Goal: Entertainment & Leisure: Consume media (video, audio)

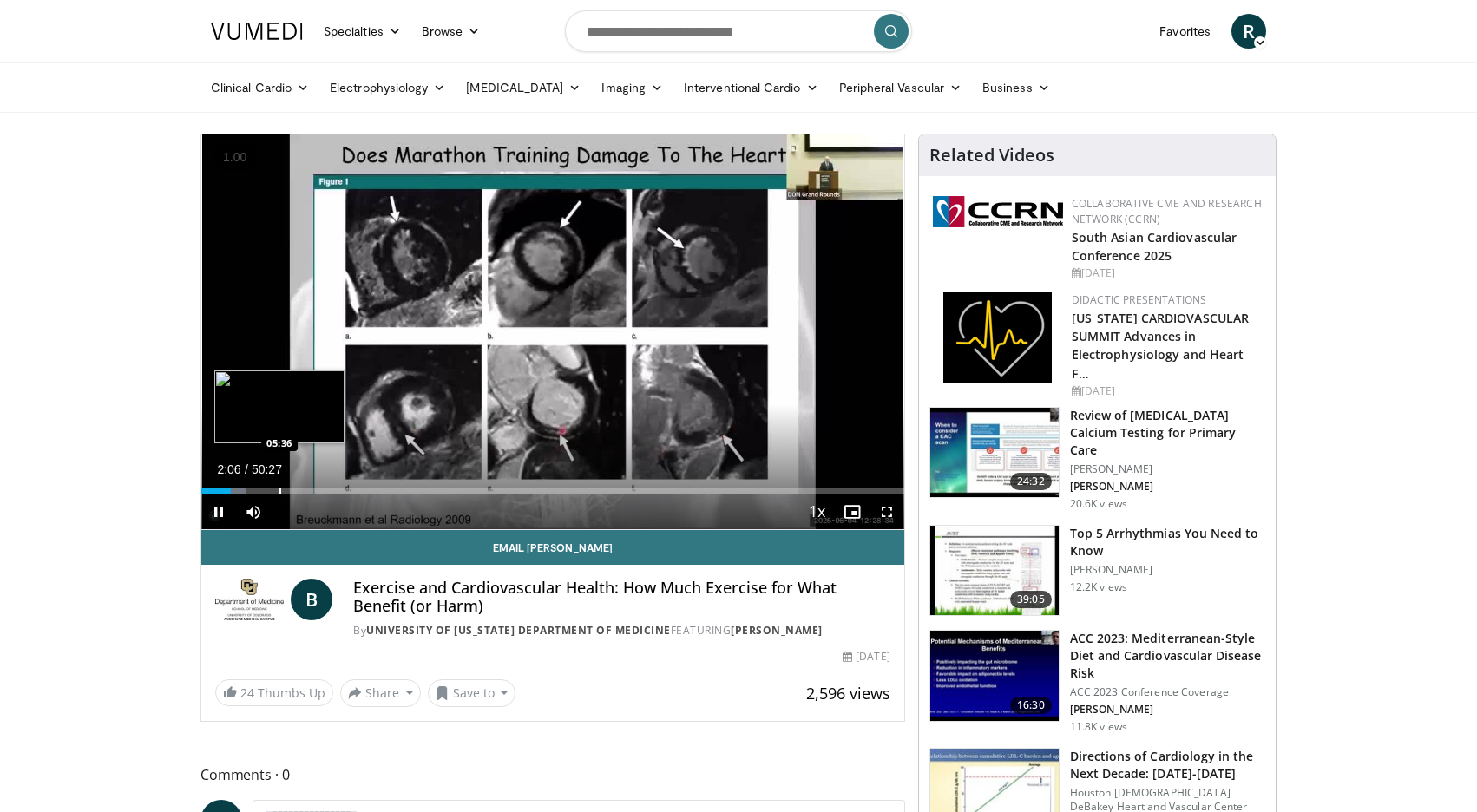
click at [278, 487] on div "Loaded : 6.27% 02:07 05:36" at bounding box center [552, 486] width 703 height 17
click at [315, 489] on div "Progress Bar" at bounding box center [316, 491] width 2 height 7
click at [357, 489] on div "10 seconds Tap to unmute" at bounding box center [552, 332] width 703 height 395
click at [221, 511] on span "Video Player" at bounding box center [218, 512] width 35 height 35
click at [346, 491] on div "Progress Bar" at bounding box center [347, 491] width 2 height 7
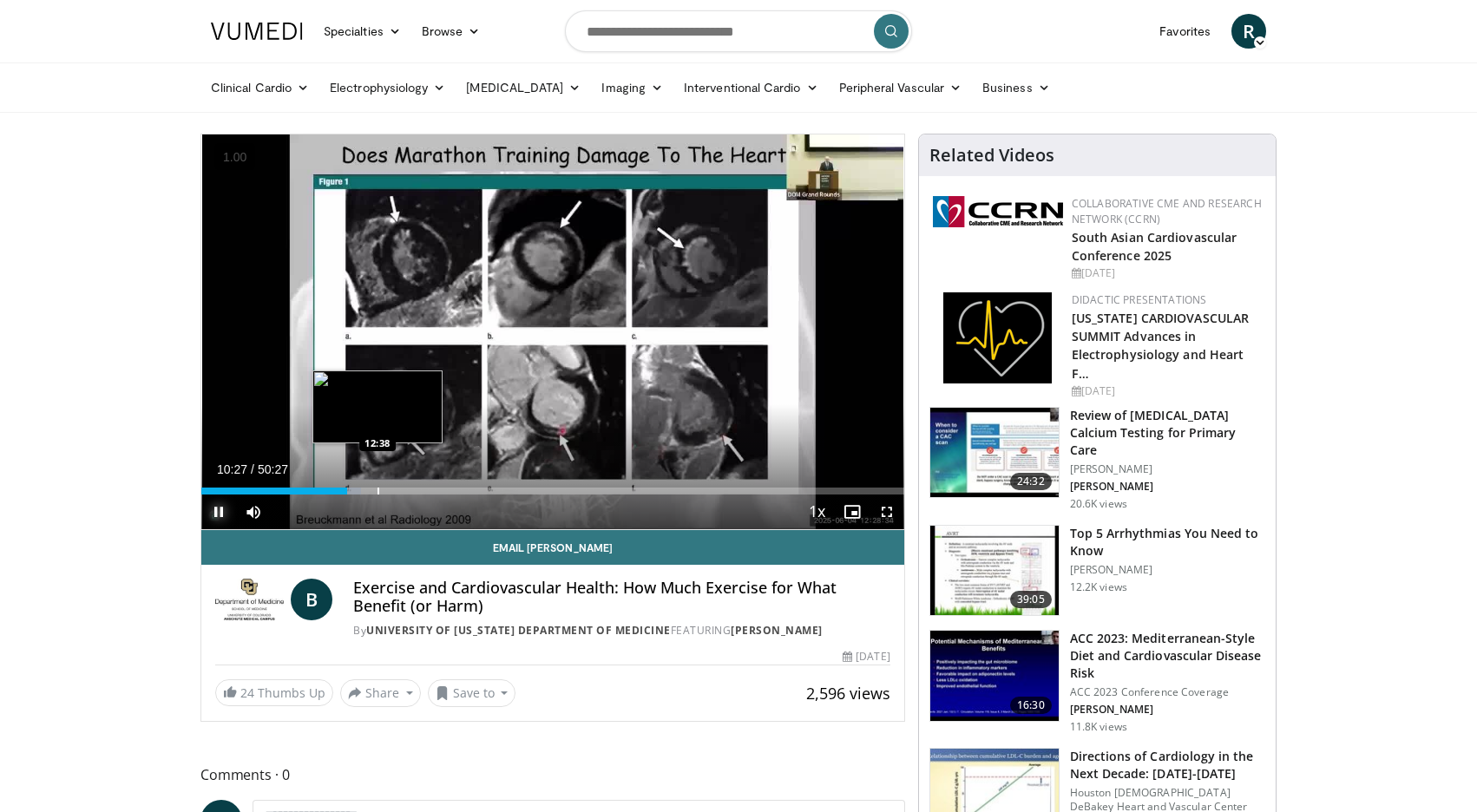
click at [378, 488] on div "Progress Bar" at bounding box center [378, 491] width 2 height 7
click at [402, 489] on div "Progress Bar" at bounding box center [403, 491] width 2 height 7
click at [432, 486] on div "Loaded : 30.68% 14:25 16:37" at bounding box center [552, 486] width 703 height 17
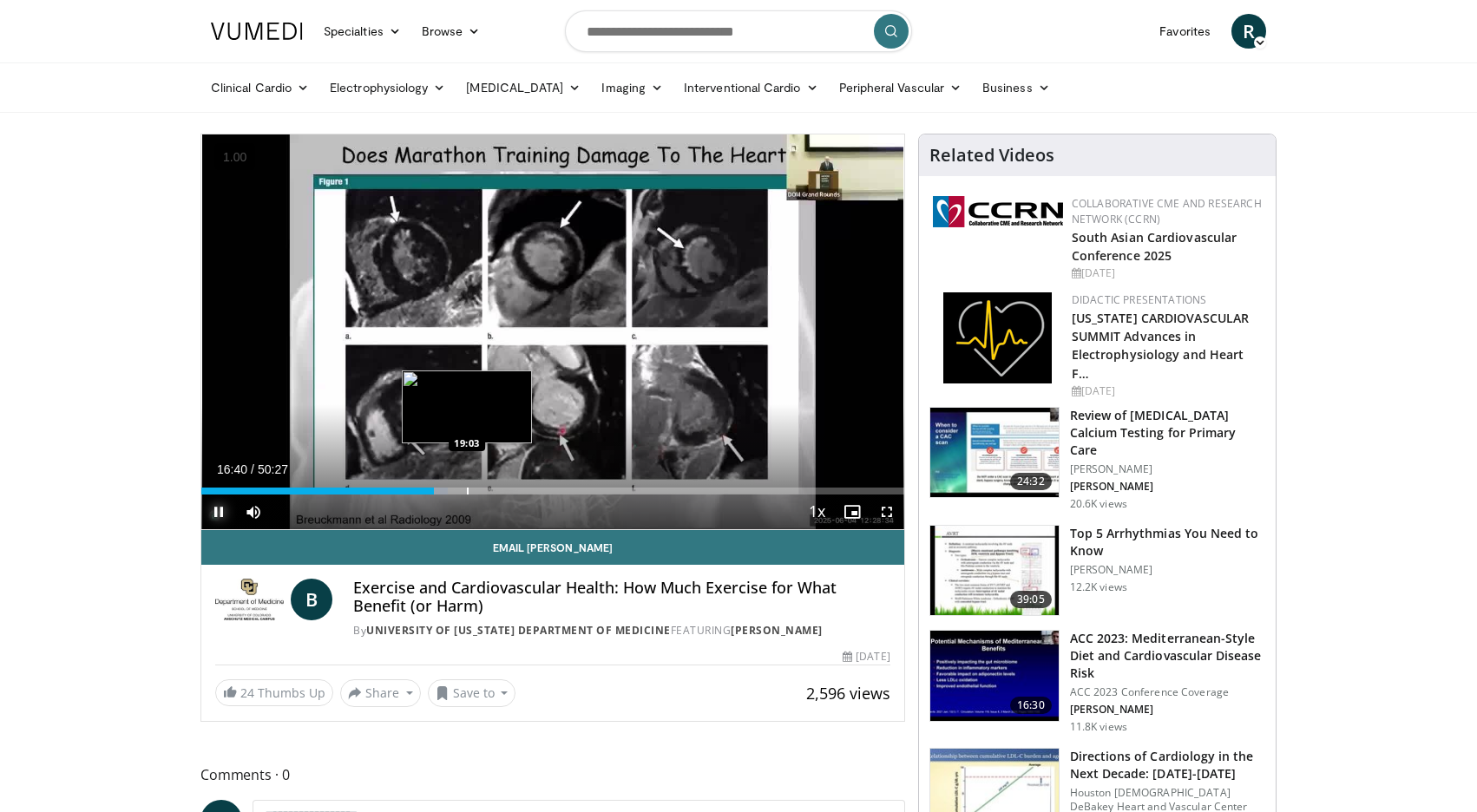
click at [467, 488] on div "Progress Bar" at bounding box center [468, 491] width 2 height 7
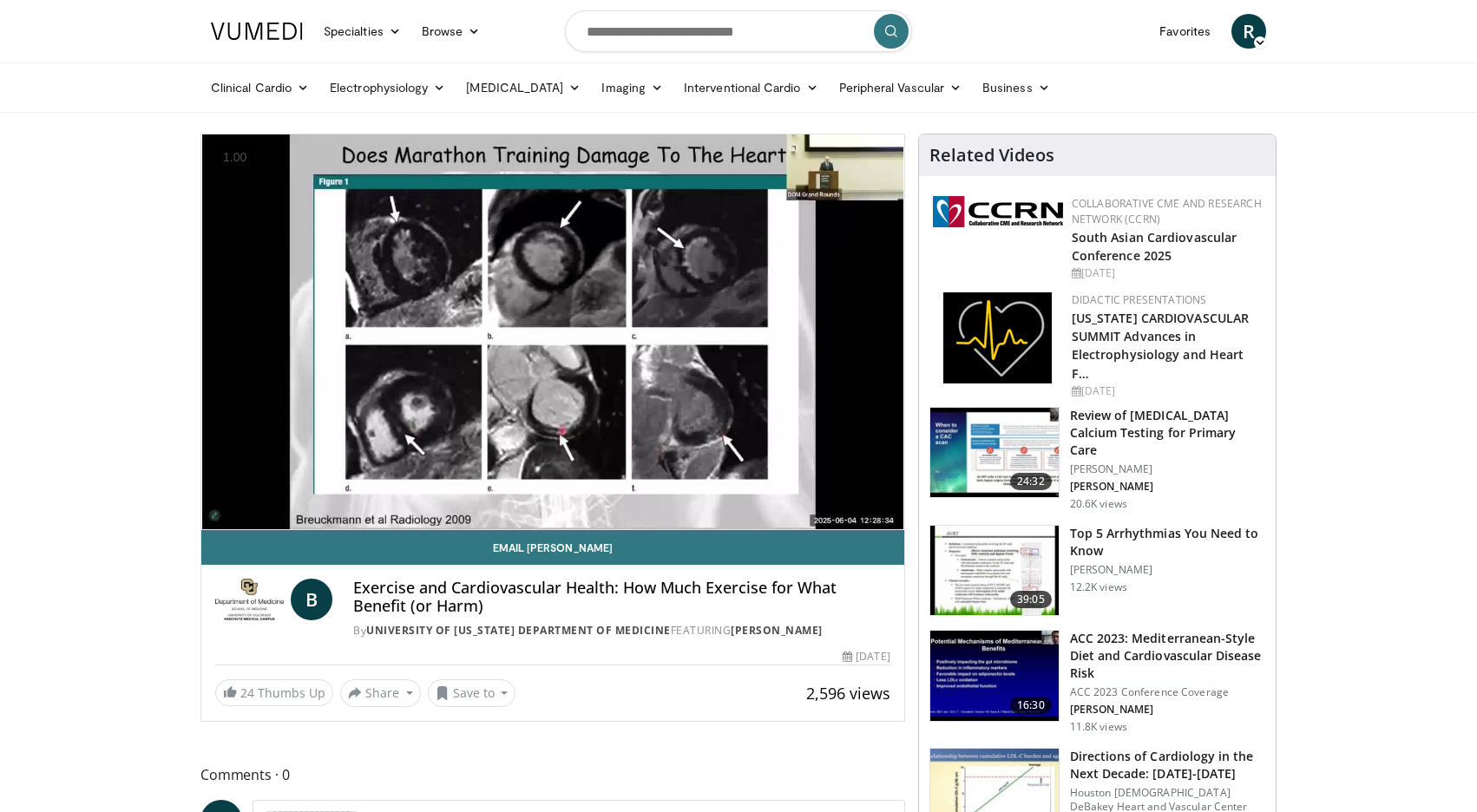
click at [486, 487] on div "10 seconds Tap to unmute" at bounding box center [552, 332] width 703 height 395
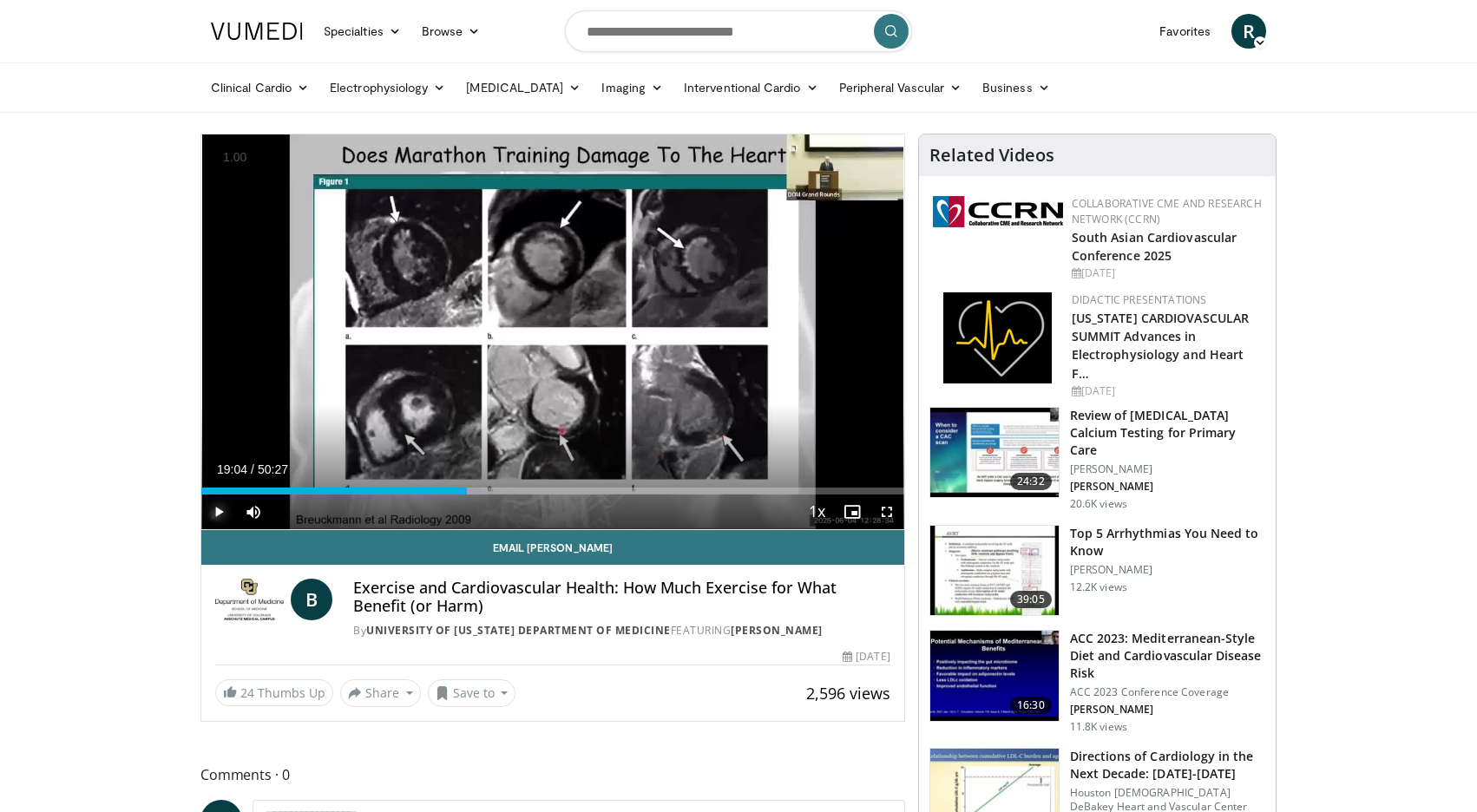
click at [218, 513] on span "Video Player" at bounding box center [218, 512] width 35 height 35
